Goal: Task Accomplishment & Management: Use online tool/utility

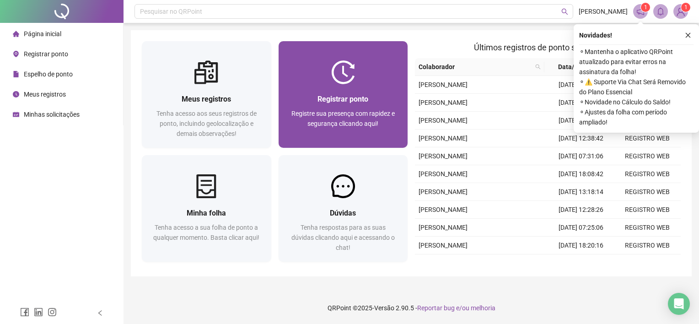
click at [375, 83] on div at bounding box center [343, 72] width 129 height 24
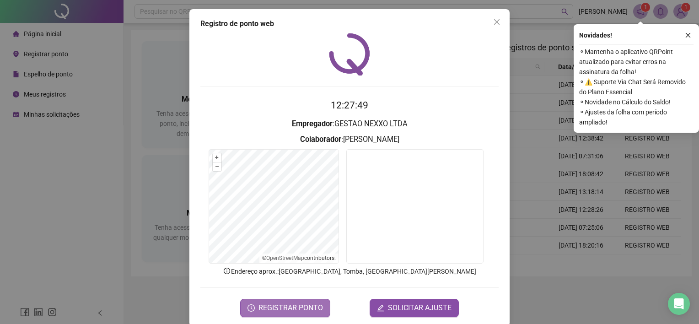
click at [288, 303] on span "REGISTRAR PONTO" at bounding box center [290, 307] width 64 height 11
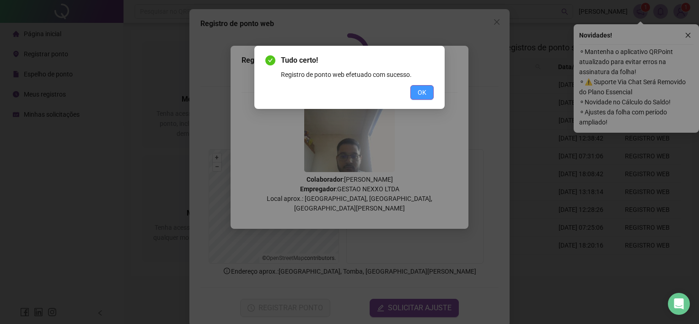
click at [432, 86] on button "OK" at bounding box center [421, 92] width 23 height 15
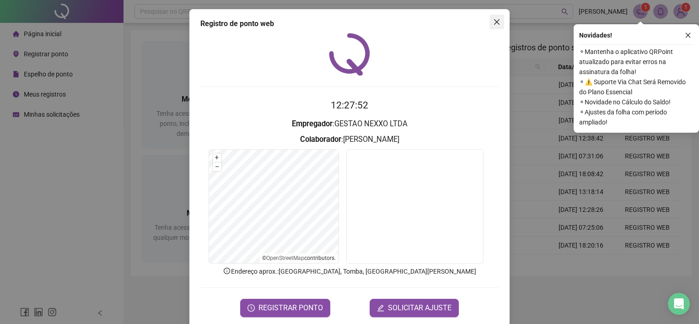
click at [490, 26] on button "Close" at bounding box center [496, 22] width 15 height 15
